Goal: Task Accomplishment & Management: Complete application form

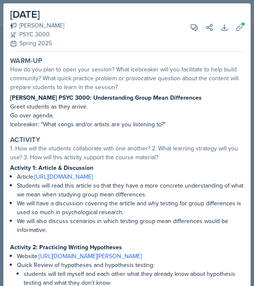
select select "e2039551-f485-4c1b-a525-5b9893bb04c4"
select select "a6d59019-deb4-4e6a-9cae-caaa95bc3408"
select select "1"
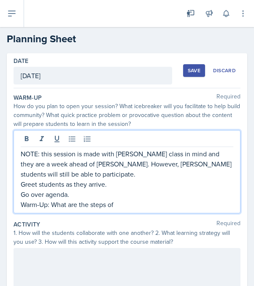
drag, startPoint x: 118, startPoint y: 203, endPoint x: 57, endPoint y: 200, distance: 60.9
click at [57, 200] on p "Warm-Up: What are the steps of" at bounding box center [127, 204] width 213 height 10
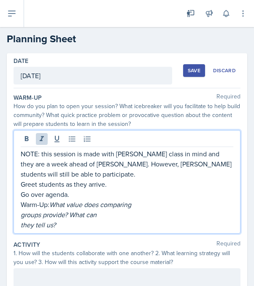
drag, startPoint x: 60, startPoint y: 227, endPoint x: 54, endPoint y: 204, distance: 23.6
click at [54, 204] on div "NOTE: this session is made with [PERSON_NAME] class in mind and they are a week…" at bounding box center [127, 189] width 213 height 81
click at [42, 144] on button at bounding box center [42, 139] width 12 height 12
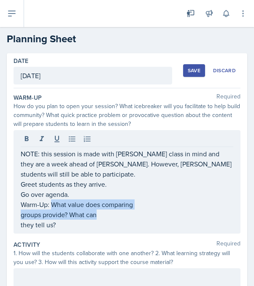
click at [19, 215] on div "NOTE: this session is made with [PERSON_NAME] class in mind and they are a week…" at bounding box center [127, 182] width 227 height 104
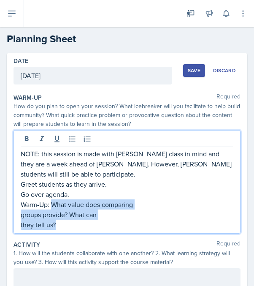
click at [19, 215] on div "NOTE: this session is made with [PERSON_NAME] class in mind and they are a week…" at bounding box center [127, 182] width 227 height 104
click at [28, 216] on p "groups provide? What can" at bounding box center [127, 215] width 213 height 10
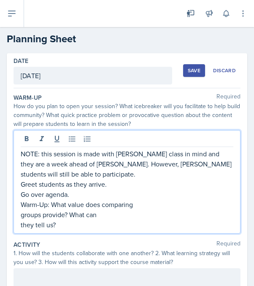
click at [22, 216] on p "groups provide? What can" at bounding box center [127, 215] width 213 height 10
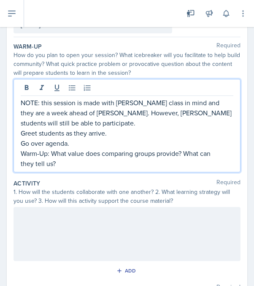
scroll to position [62, 0]
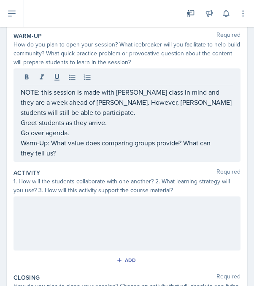
click at [53, 227] on div at bounding box center [127, 224] width 227 height 54
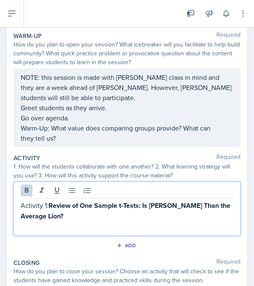
drag, startPoint x: 88, startPoint y: 215, endPoint x: 49, endPoint y: 205, distance: 40.0
click at [49, 205] on p "Activity 1: Review of One Sample t-Tests: Is [PERSON_NAME] Than the Average Lio…" at bounding box center [127, 210] width 213 height 21
click at [24, 188] on icon at bounding box center [26, 190] width 8 height 8
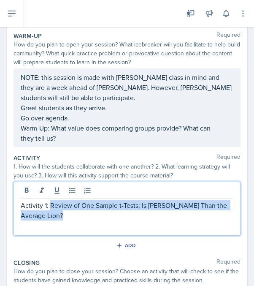
click at [68, 218] on p "Activity 1: Review of One Sample t-Tests: Is [PERSON_NAME] Than the Average Lio…" at bounding box center [127, 210] width 213 height 20
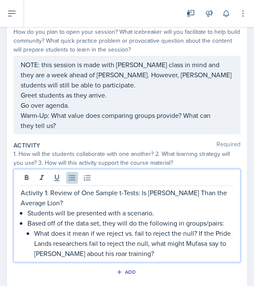
scroll to position [85, 0]
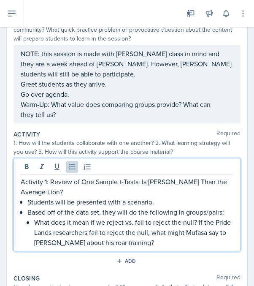
click at [198, 224] on p "What does it mean if we reject vs. fail to reject the null? If the Pride Lands …" at bounding box center [133, 232] width 199 height 30
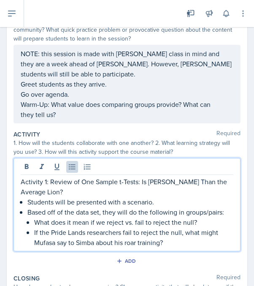
click at [232, 216] on p "Based off of the data set, they will do the following in groups/pairs:" at bounding box center [130, 212] width 206 height 10
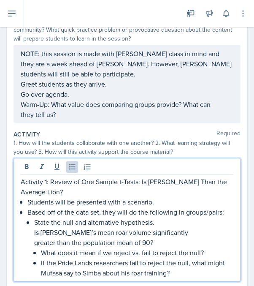
click at [31, 233] on li "Based off of the data set, they will do the following in groups/pairs: State th…" at bounding box center [130, 242] width 206 height 71
click at [29, 246] on li "Based off of the data set, they will do the following in groups/pairs: State th…" at bounding box center [130, 242] width 206 height 71
click at [34, 225] on li "Based off of the data set, they will do the following in groups/pairs: State th…" at bounding box center [130, 242] width 206 height 71
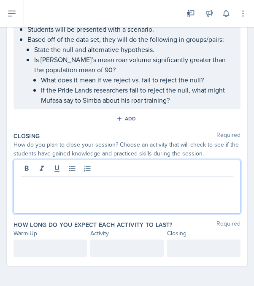
click at [63, 76] on p "What does it mean if we reject vs. fail to reject the null?" at bounding box center [137, 80] width 193 height 10
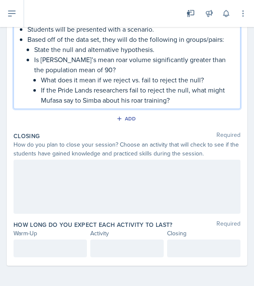
click at [34, 62] on p "Is [PERSON_NAME]’s mean roar volume significantly greater than the population m…" at bounding box center [133, 65] width 199 height 20
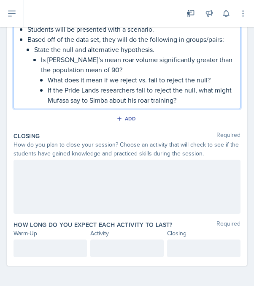
click at [33, 51] on li "Based off of the data set, they will do the following in groups/pairs: State th…" at bounding box center [130, 69] width 206 height 71
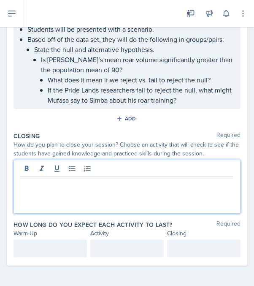
click at [41, 56] on p "Is [PERSON_NAME]’s mean roar volume significantly greater than the population m…" at bounding box center [137, 65] width 193 height 20
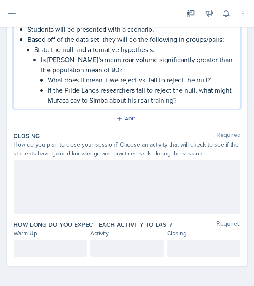
click at [35, 52] on p "State the null and alternative hypothesis." at bounding box center [133, 49] width 199 height 10
click at [35, 50] on p "State the null and alternative hypothesis." at bounding box center [133, 49] width 199 height 10
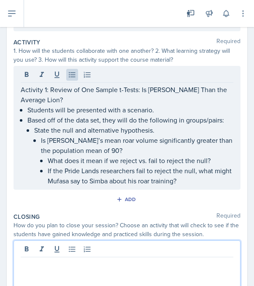
scroll to position [175, 0]
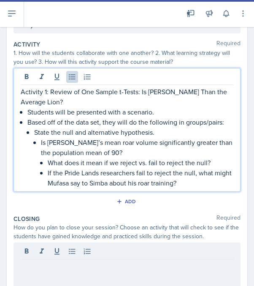
click at [182, 186] on p "If the Pride Lands researchers fail to reject the null, what might Mufasa say t…" at bounding box center [141, 178] width 186 height 20
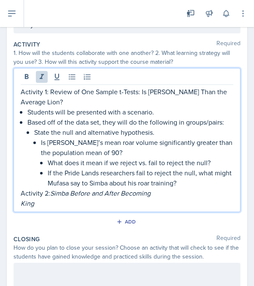
click at [21, 204] on em "King" at bounding box center [28, 203] width 14 height 9
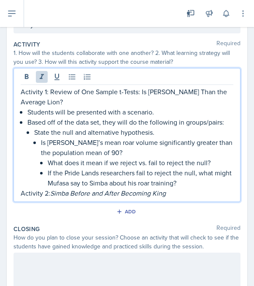
drag, startPoint x: 53, startPoint y: 194, endPoint x: 198, endPoint y: 195, distance: 145.4
click at [198, 195] on p "Activity 2: Simba Before and After Becoming King" at bounding box center [127, 193] width 213 height 10
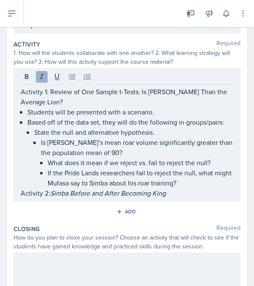
click at [43, 78] on icon at bounding box center [42, 77] width 8 height 8
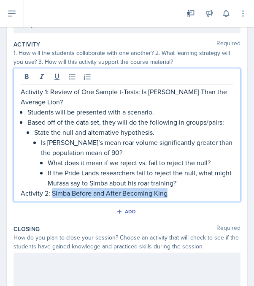
click at [178, 190] on p "Activity 2: Simba Before and After Becoming King" at bounding box center [127, 193] width 213 height 10
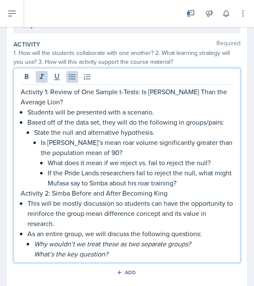
click at [36, 254] on em "What’s the key question?" at bounding box center [71, 253] width 74 height 9
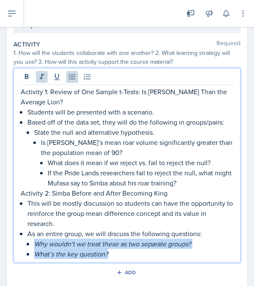
drag, startPoint x: 112, startPoint y: 256, endPoint x: 29, endPoint y: 242, distance: 83.6
click at [34, 242] on ul "Why wouldn’t we treat these as two separate groups? What’s the key question?" at bounding box center [133, 249] width 199 height 20
click at [40, 80] on icon at bounding box center [42, 77] width 8 height 8
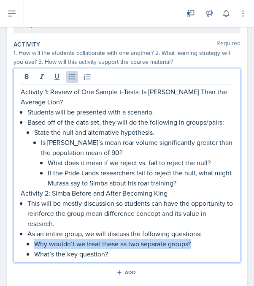
click at [23, 194] on p "Activity 2: Simba Before and After Becoming King" at bounding box center [127, 193] width 213 height 10
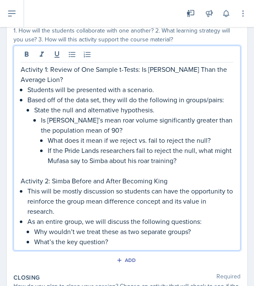
scroll to position [201, 0]
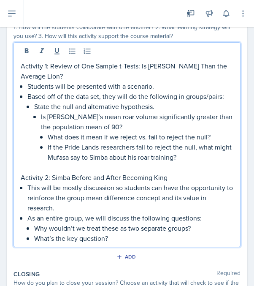
click at [120, 238] on p "What’s the key question?" at bounding box center [133, 238] width 199 height 10
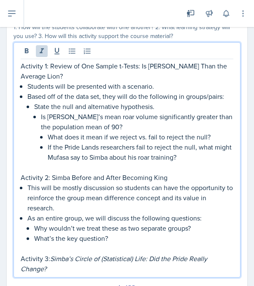
click at [23, 269] on em "Simba’s Circle of (Statistical) Life: Did the Pride Really Change?" at bounding box center [115, 263] width 189 height 19
drag, startPoint x: 53, startPoint y: 268, endPoint x: 52, endPoint y: 256, distance: 11.9
click at [52, 256] on p "Activity 3: [PERSON_NAME]’s Circle of (Statistical) Life: Did the Pride Really …" at bounding box center [127, 264] width 213 height 20
click at [43, 53] on icon at bounding box center [42, 51] width 8 height 8
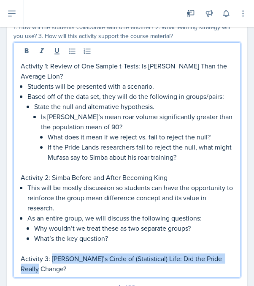
click at [52, 273] on p "Activity 3: [PERSON_NAME]’s Circle of (Statistical) Life: Did the Pride Really …" at bounding box center [127, 264] width 213 height 20
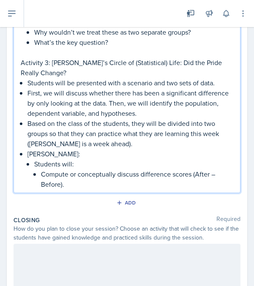
scroll to position [401, 0]
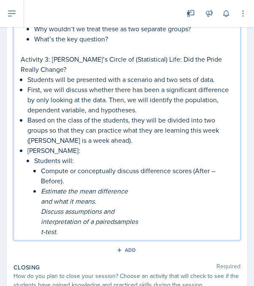
click at [40, 203] on li "Students will: Compute or conceptually discuss difference scores (After – Befor…" at bounding box center [133, 196] width 199 height 81
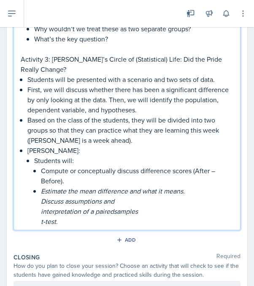
click at [41, 205] on em "Discuss assumptions and" at bounding box center [78, 201] width 74 height 9
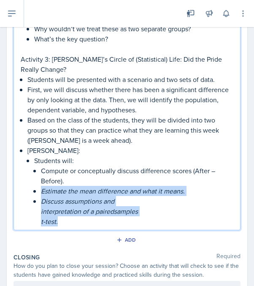
drag, startPoint x: 70, startPoint y: 224, endPoint x: 41, endPoint y: 186, distance: 47.6
click at [41, 186] on ul "Compute or conceptually discuss difference scores (After – Before). Estimate th…" at bounding box center [137, 196] width 193 height 61
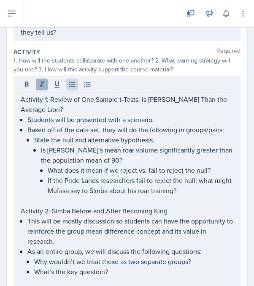
click at [42, 87] on icon at bounding box center [42, 84] width 8 height 8
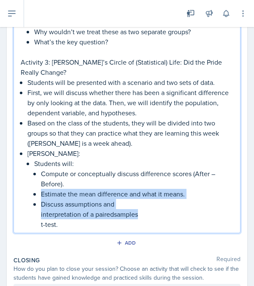
scroll to position [399, 0]
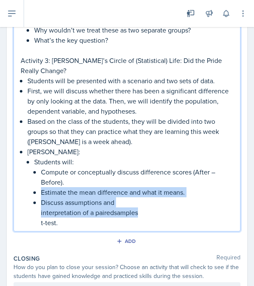
click at [63, 224] on p "t-test." at bounding box center [137, 223] width 193 height 10
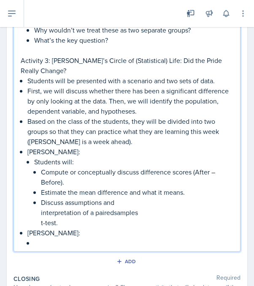
click at [61, 164] on p "Students will:" at bounding box center [133, 162] width 199 height 10
click at [56, 232] on p "[PERSON_NAME]:" at bounding box center [130, 233] width 206 height 10
drag, startPoint x: 35, startPoint y: 162, endPoint x: 116, endPoint y: 164, distance: 81.6
click at [116, 164] on p "Students in groups/pair will:" at bounding box center [133, 162] width 199 height 10
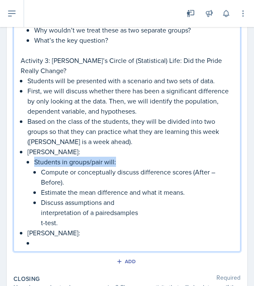
copy p "Students in groups/pair will:"
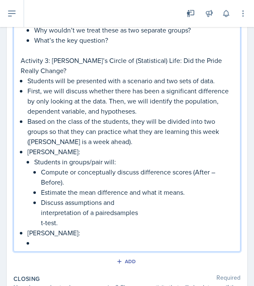
click at [38, 248] on div "Activity 1: Review of One Sample t-Tests: Is [PERSON_NAME] Than the Average Lio…" at bounding box center [127, 48] width 227 height 408
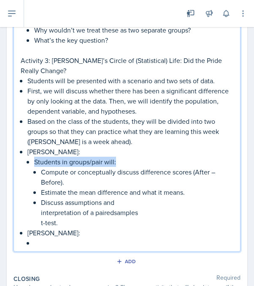
click at [37, 245] on p at bounding box center [133, 243] width 199 height 10
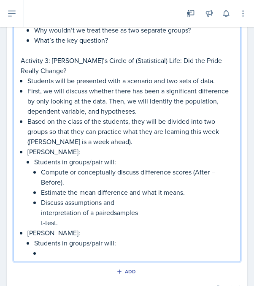
scroll to position [434, 0]
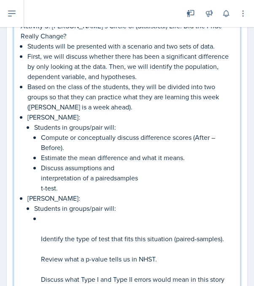
click at [61, 224] on p at bounding box center [137, 229] width 193 height 10
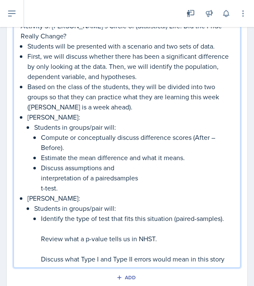
click at [40, 243] on li "Students in groups/pair will: Identify the type of test that fits this situatio…" at bounding box center [133, 233] width 199 height 61
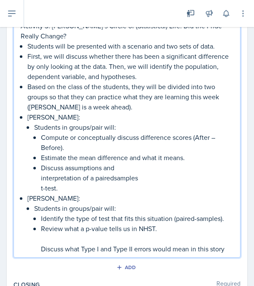
click at [39, 245] on li "Students in groups/pair will: Identify the type of test that fits this situatio…" at bounding box center [133, 228] width 199 height 51
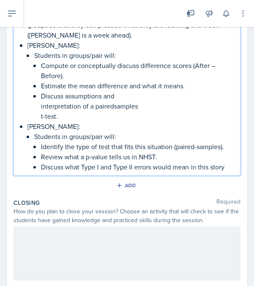
scroll to position [512, 0]
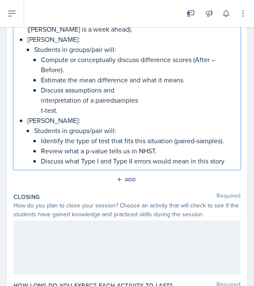
click at [70, 229] on div at bounding box center [127, 248] width 227 height 54
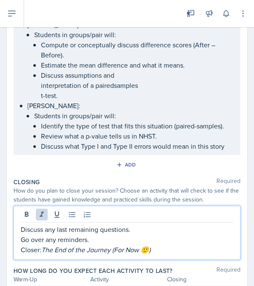
drag, startPoint x: 161, startPoint y: 251, endPoint x: 45, endPoint y: 249, distance: 116.3
click at [45, 249] on p "Closer: The End of the Journey (For Now 🙂)" at bounding box center [127, 250] width 213 height 10
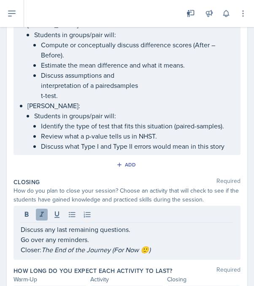
click at [43, 215] on icon at bounding box center [42, 214] width 8 height 8
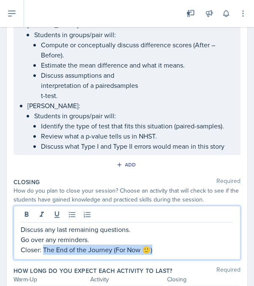
click at [162, 252] on p "Closer: The End of the Journey (For Now 🙂)" at bounding box center [127, 250] width 213 height 10
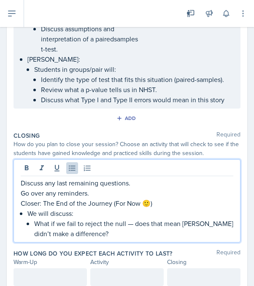
scroll to position [560, 0]
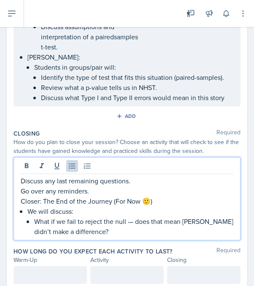
click at [97, 213] on p "We will discuss:" at bounding box center [130, 211] width 206 height 10
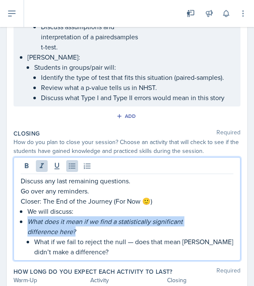
drag, startPoint x: 27, startPoint y: 221, endPoint x: 90, endPoint y: 228, distance: 63.8
click at [90, 228] on div "Discuss any last remaining questions. Go over any reminders. Closer: The End of…" at bounding box center [127, 216] width 213 height 81
click at [42, 162] on icon at bounding box center [42, 166] width 8 height 8
click at [27, 220] on div "Discuss any last remaining questions. Go over any reminders. Closer: The End of…" at bounding box center [127, 216] width 213 height 81
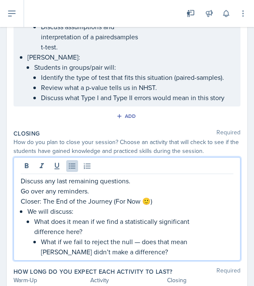
click at [139, 221] on p "What does it mean if we find a statistically significant" at bounding box center [133, 221] width 199 height 10
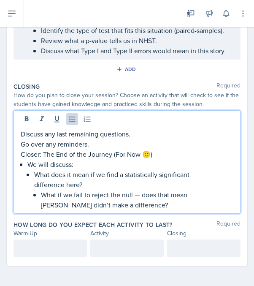
scroll to position [607, 0]
click at [48, 251] on div at bounding box center [51, 249] width 74 height 18
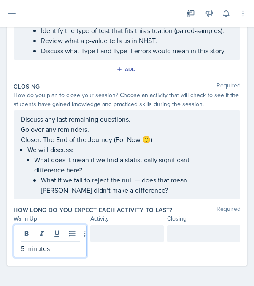
click at [99, 238] on div at bounding box center [127, 234] width 74 height 18
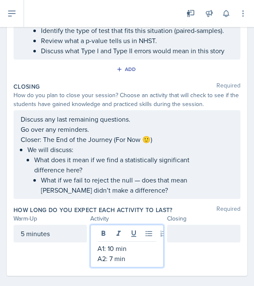
click at [115, 249] on p "A1: 10 min" at bounding box center [127, 248] width 59 height 10
click at [128, 262] on p "A2: 7 min" at bounding box center [127, 259] width 59 height 10
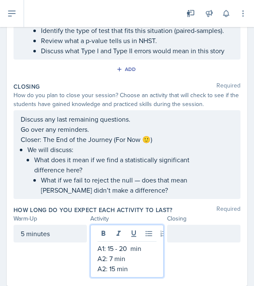
click at [194, 237] on div at bounding box center [204, 234] width 74 height 18
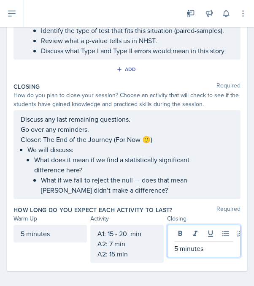
click at [180, 183] on li "What does it mean if we find a statistically significant difference here? What …" at bounding box center [133, 175] width 199 height 41
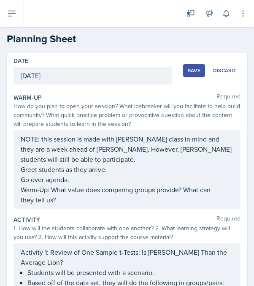
scroll to position [0, 0]
click at [194, 63] on div "Save Discard" at bounding box center [211, 70] width 57 height 19
click at [194, 71] on div "Save" at bounding box center [194, 70] width 13 height 7
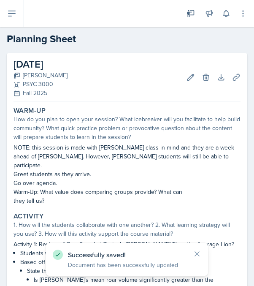
click at [11, 13] on icon at bounding box center [11, 13] width 7 height 5
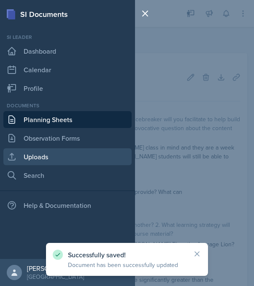
click at [25, 154] on link "Uploads" at bounding box center [67, 156] width 128 height 17
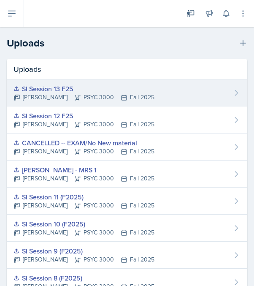
click at [60, 90] on div "SI Session 13 F25" at bounding box center [84, 89] width 141 height 10
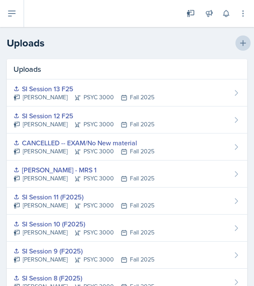
click at [243, 44] on icon at bounding box center [243, 43] width 6 height 6
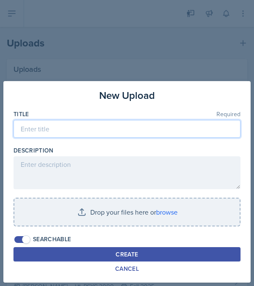
click at [104, 126] on input at bounding box center [127, 129] width 227 height 18
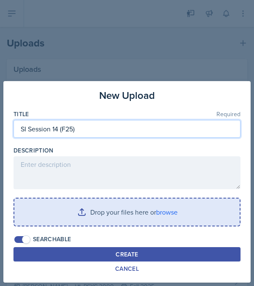
type input "SI Session 14 (F25)"
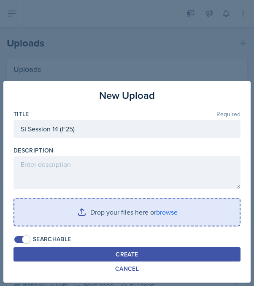
click at [87, 208] on input "file" at bounding box center [127, 212] width 226 height 27
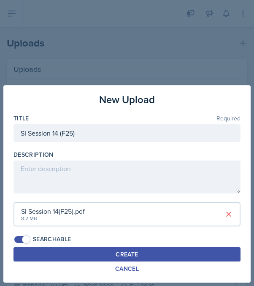
click at [184, 256] on button "Create" at bounding box center [127, 254] width 227 height 14
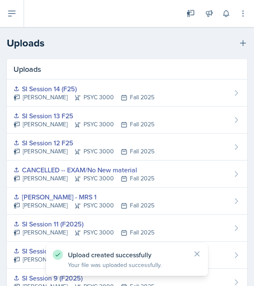
click at [17, 8] on button at bounding box center [12, 13] width 24 height 27
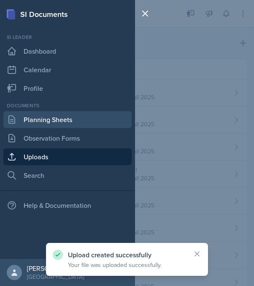
click at [23, 118] on link "Planning Sheets" at bounding box center [67, 119] width 128 height 17
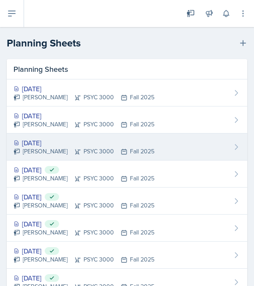
click at [41, 150] on div "[PERSON_NAME] PSYC 3000 Fall 2025" at bounding box center [84, 151] width 141 height 9
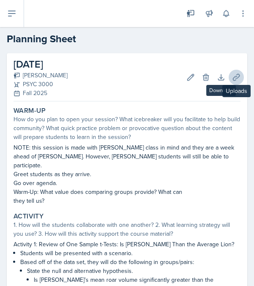
click at [232, 79] on button "Uploads" at bounding box center [236, 77] width 15 height 15
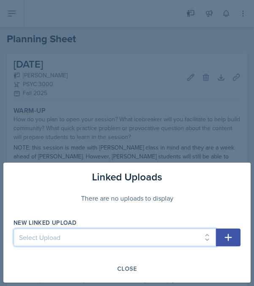
select select "25753fa8-7d11-46b0-901c-c94f6e60c840"
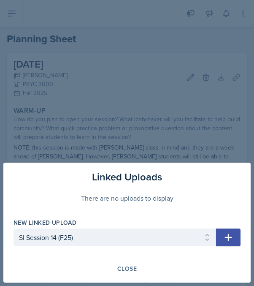
click at [230, 241] on icon "button" at bounding box center [229, 237] width 10 height 10
select select
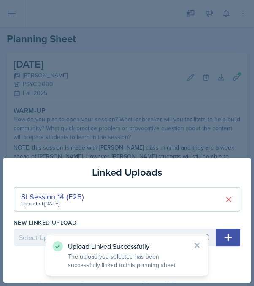
click at [217, 128] on div at bounding box center [127, 143] width 254 height 286
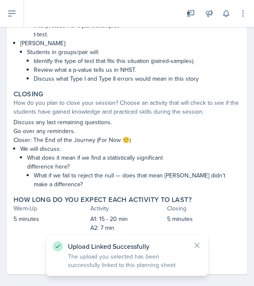
scroll to position [475, 0]
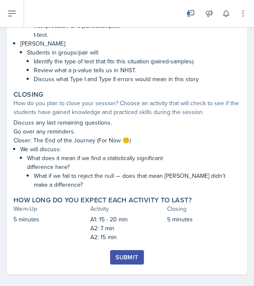
click at [130, 254] on div "Submit" at bounding box center [127, 257] width 22 height 7
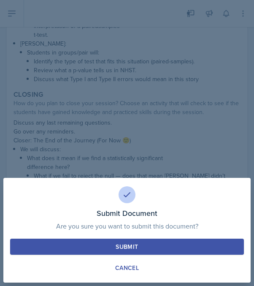
click at [131, 251] on button "Submit" at bounding box center [127, 247] width 234 height 16
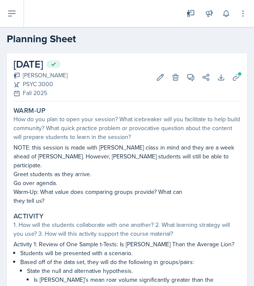
scroll to position [0, 0]
click at [12, 11] on icon at bounding box center [11, 13] width 7 height 5
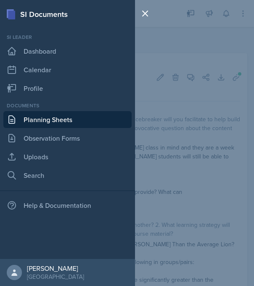
click at [27, 114] on link "Planning Sheets" at bounding box center [67, 119] width 128 height 17
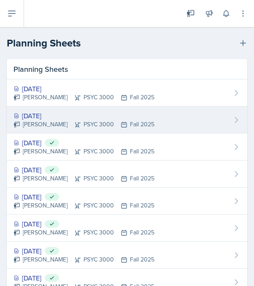
click at [50, 126] on div "[PERSON_NAME] PSYC 3000 Fall 2025" at bounding box center [84, 124] width 141 height 9
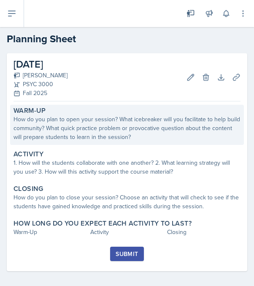
click at [42, 127] on div "How do you plan to open your session? What icebreaker will you facilitate to he…" at bounding box center [127, 128] width 227 height 27
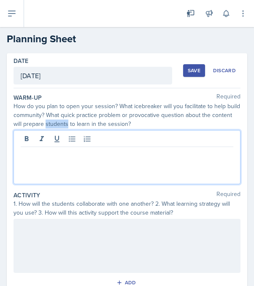
click at [30, 139] on div at bounding box center [127, 157] width 227 height 54
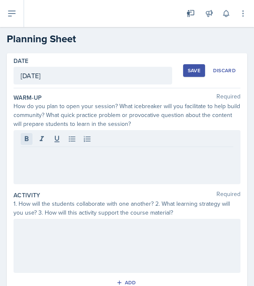
click at [26, 135] on icon at bounding box center [26, 139] width 8 height 8
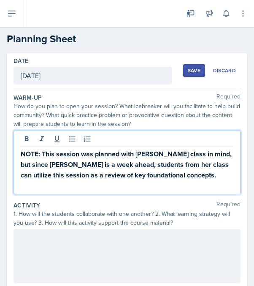
click at [30, 236] on div at bounding box center [127, 256] width 227 height 54
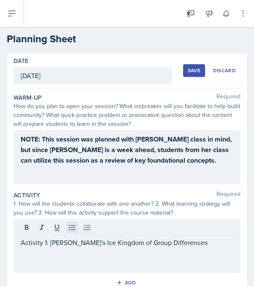
click at [69, 225] on icon at bounding box center [72, 227] width 6 height 5
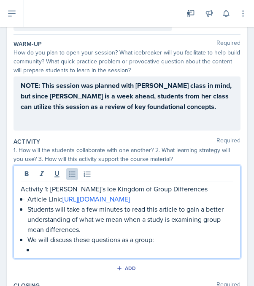
scroll to position [136, 0]
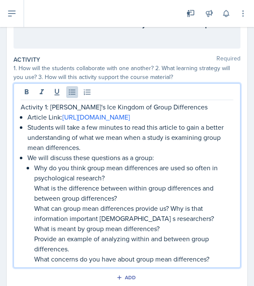
click at [32, 206] on li "We will discuss these questions as a group: Why do you think group mean differe…" at bounding box center [130, 209] width 206 height 112
click at [36, 224] on p "What can group mean differences provide us? Why is that information important […" at bounding box center [133, 213] width 199 height 20
click at [35, 234] on p "What is meant by group mean differences?" at bounding box center [133, 229] width 199 height 10
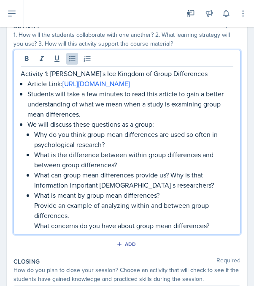
scroll to position [172, 0]
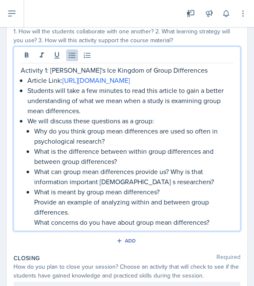
click at [36, 217] on p "Provide an example of analyzing within and between group differences." at bounding box center [133, 207] width 199 height 20
click at [34, 227] on li "We will discuss these questions as a group: Why do you think group mean differe…" at bounding box center [130, 172] width 206 height 112
click at [20, 69] on div "Activity 1: [PERSON_NAME]'s Ice Kingdom of Group Differences Article Link: [URL…" at bounding box center [127, 138] width 227 height 185
click at [22, 72] on p "Activity 1: [PERSON_NAME]'s Ice Kingdom of Group Differences" at bounding box center [127, 70] width 213 height 10
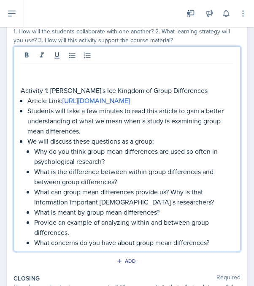
click at [47, 91] on p "Activity 1: [PERSON_NAME]'s Ice Kingdom of Group Differences" at bounding box center [127, 90] width 213 height 10
click at [28, 75] on p at bounding box center [127, 80] width 213 height 10
click at [26, 68] on p at bounding box center [127, 70] width 213 height 10
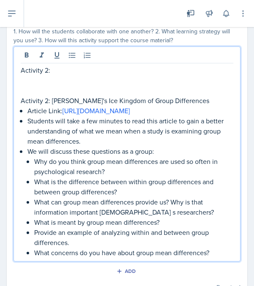
click at [55, 75] on p "Activity 2:" at bounding box center [127, 70] width 213 height 10
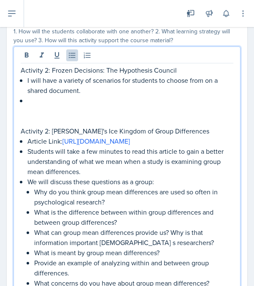
click at [160, 84] on p "I will have a variety of scenarios for students to choose from on a shared docu…" at bounding box center [130, 85] width 206 height 20
click at [49, 98] on p at bounding box center [130, 101] width 206 height 10
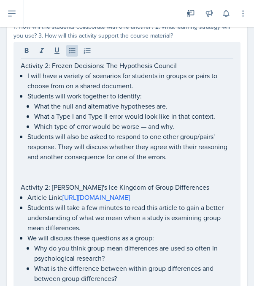
scroll to position [176, 0]
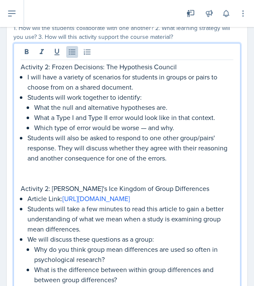
click at [47, 68] on p "Activity 2: Frozen Decisions: The Hypothesis Council" at bounding box center [127, 67] width 213 height 10
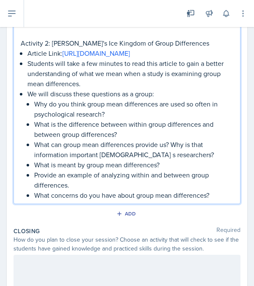
scroll to position [335, 0]
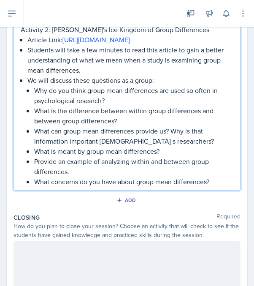
click at [221, 187] on p "What concerns do you have about group mean differences?" at bounding box center [133, 182] width 199 height 10
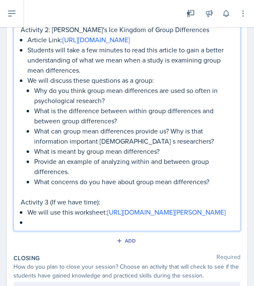
scroll to position [336, 0]
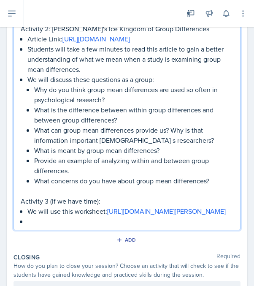
click at [109, 206] on p "Activity 3 (If we have time):" at bounding box center [127, 201] width 213 height 10
click at [36, 227] on p at bounding box center [130, 221] width 206 height 10
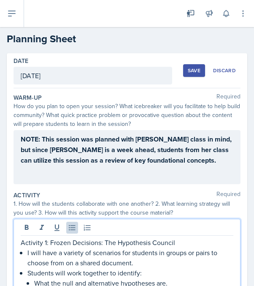
scroll to position [0, 0]
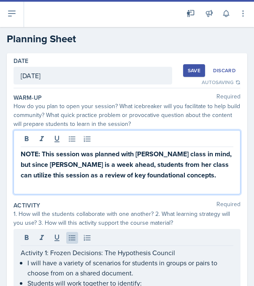
click at [50, 170] on div "NOTE: This session was planned with [PERSON_NAME] class in mind, but since [PER…" at bounding box center [127, 170] width 213 height 42
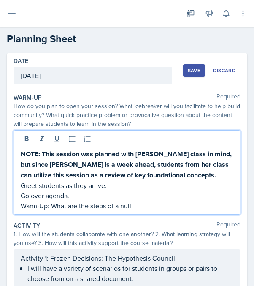
click at [52, 205] on p "Warm-Up: What are the steps of a null" at bounding box center [127, 206] width 213 height 10
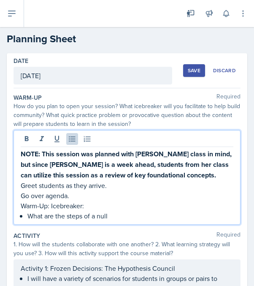
click at [111, 216] on p "What are the steps of a null" at bounding box center [130, 216] width 206 height 10
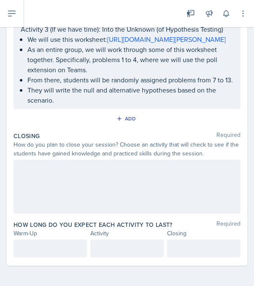
click at [144, 168] on div at bounding box center [127, 187] width 227 height 54
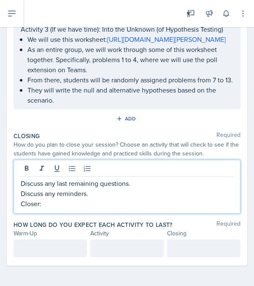
scroll to position [579, 0]
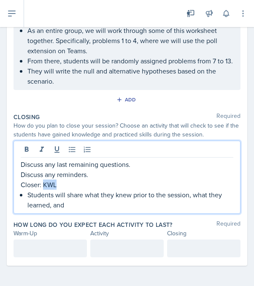
drag, startPoint x: 63, startPoint y: 207, endPoint x: 44, endPoint y: 204, distance: 19.7
click at [44, 190] on p "Closer: KWL" at bounding box center [127, 185] width 213 height 10
copy p "KWL"
click at [72, 210] on p "Students will share what they knew prior to the session, what they learned, and" at bounding box center [130, 200] width 206 height 20
click at [194, 210] on p "Students will share what they knew prior to the session, what they learned, and" at bounding box center [130, 200] width 206 height 20
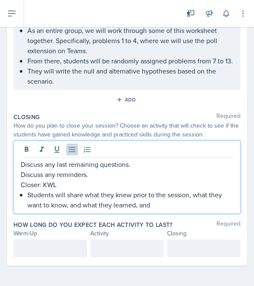
click at [172, 210] on p "Students will share what they knew prior to the session, what they want to know…" at bounding box center [130, 200] width 206 height 20
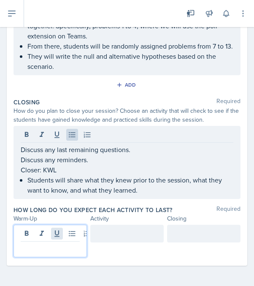
click at [60, 257] on div at bounding box center [51, 241] width 74 height 33
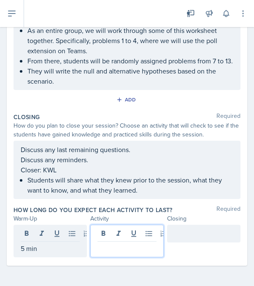
click at [109, 255] on div at bounding box center [127, 241] width 74 height 33
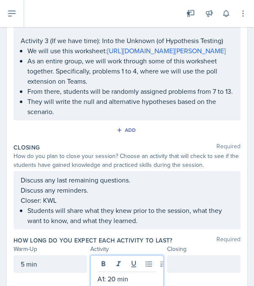
scroll to position [505, 0]
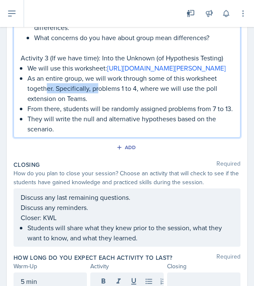
drag, startPoint x: 98, startPoint y: 134, endPoint x: 49, endPoint y: 135, distance: 49.5
click at [49, 104] on p "As an entire group, we will work through some of this worksheet together. Speci…" at bounding box center [130, 88] width 206 height 30
click at [93, 104] on p "As an entire group, we will work through some of this worksheet together. Speci…" at bounding box center [130, 88] width 206 height 30
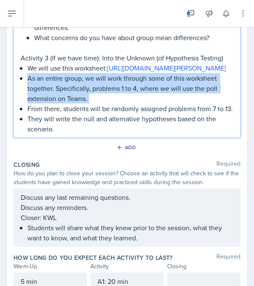
drag, startPoint x: 93, startPoint y: 147, endPoint x: 25, endPoint y: 130, distance: 69.7
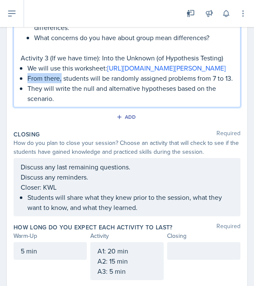
drag, startPoint x: 62, startPoint y: 131, endPoint x: 23, endPoint y: 131, distance: 38.9
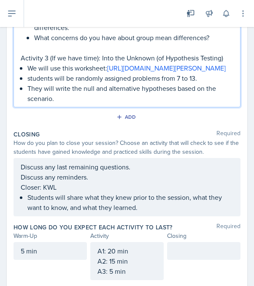
click at [31, 83] on p "students will be randomly assigned problems from 7 to 13." at bounding box center [130, 78] width 206 height 10
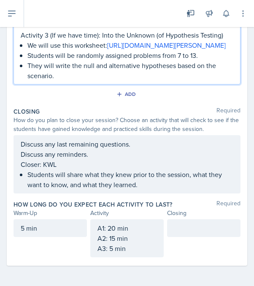
scroll to position [578, 0]
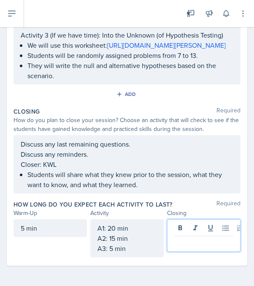
click at [185, 233] on div at bounding box center [204, 235] width 74 height 33
click at [113, 246] on div "A1: 20 min A2: 15 min A3: 5 min" at bounding box center [127, 238] width 59 height 30
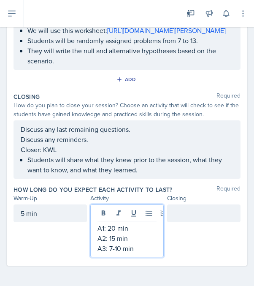
click at [185, 219] on div at bounding box center [204, 214] width 74 height 18
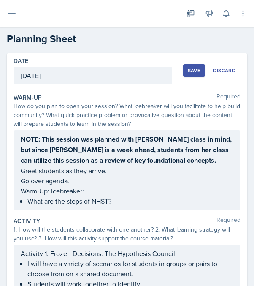
scroll to position [0, 0]
click at [189, 74] on button "Save" at bounding box center [194, 70] width 22 height 13
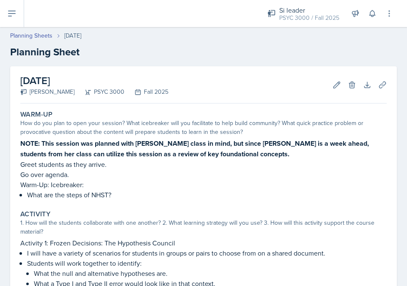
scroll to position [0, 0]
click at [14, 6] on button at bounding box center [12, 13] width 24 height 27
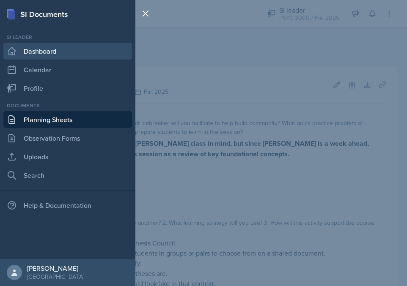
click at [29, 51] on link "Dashboard" at bounding box center [67, 51] width 128 height 17
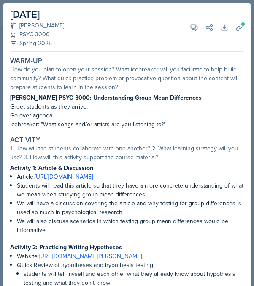
select select "e2039551-f485-4c1b-a525-5b9893bb04c4"
select select "a6d59019-deb4-4e6a-9cae-caaa95bc3408"
select select "1"
click at [243, 29] on icon at bounding box center [240, 27] width 8 height 8
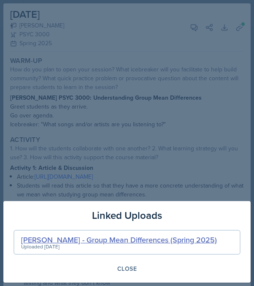
click at [144, 240] on div "Hilley - Group Mean Differences (Spring 2025)" at bounding box center [119, 239] width 196 height 11
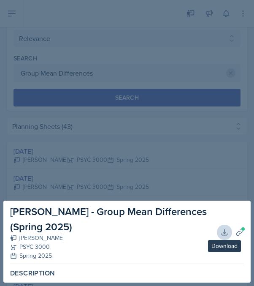
click at [229, 237] on icon at bounding box center [225, 232] width 8 height 8
click at [48, 107] on div at bounding box center [127, 143] width 254 height 286
